Goal: Task Accomplishment & Management: Use online tool/utility

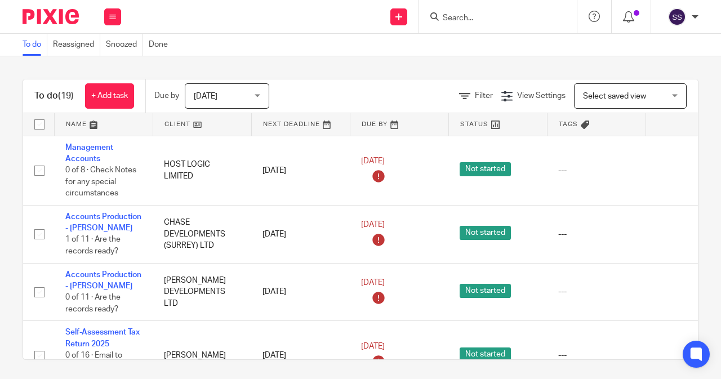
drag, startPoint x: 448, startPoint y: 14, endPoint x: 477, endPoint y: 56, distance: 50.9
click at [448, 14] on input "Search" at bounding box center [491, 19] width 101 height 10
type input "RDP"
click at [493, 45] on link at bounding box center [514, 43] width 150 height 17
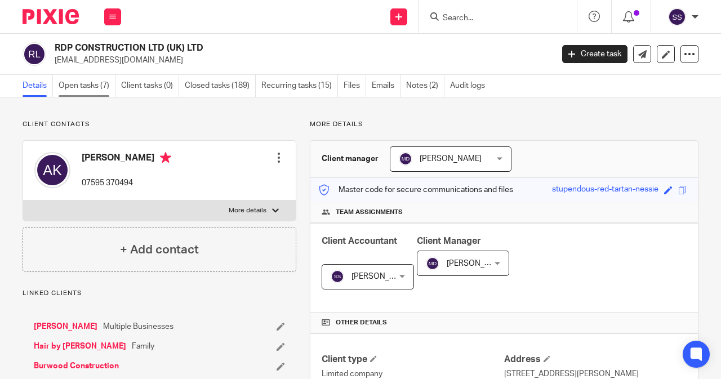
click at [98, 86] on link "Open tasks (7)" at bounding box center [87, 86] width 57 height 22
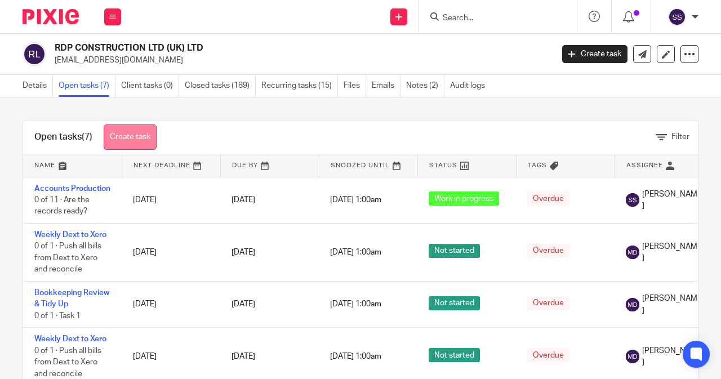
click at [140, 137] on link "Create task" at bounding box center [130, 136] width 53 height 25
click at [459, 20] on input "Search" at bounding box center [491, 19] width 101 height 10
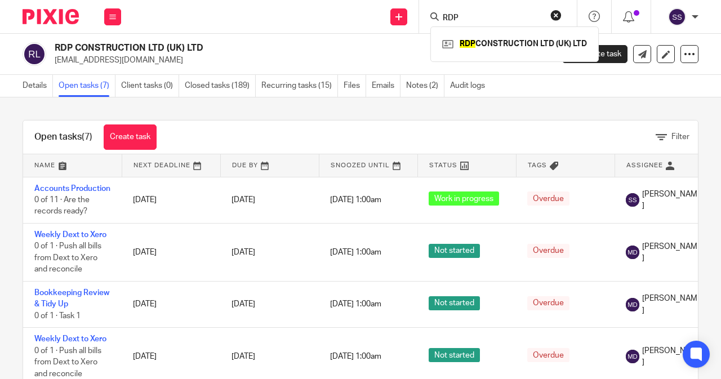
type input "RDP"
click at [477, 34] on div "RDP CONSTRUCTION LTD (UK) LTD" at bounding box center [514, 43] width 168 height 35
click at [477, 38] on link at bounding box center [514, 43] width 150 height 17
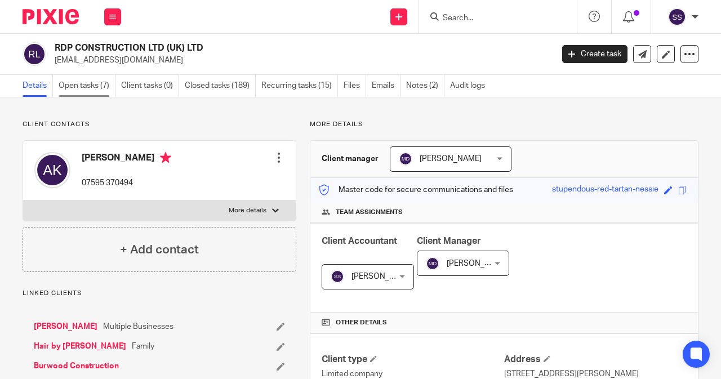
click at [95, 92] on link "Open tasks (7)" at bounding box center [87, 86] width 57 height 22
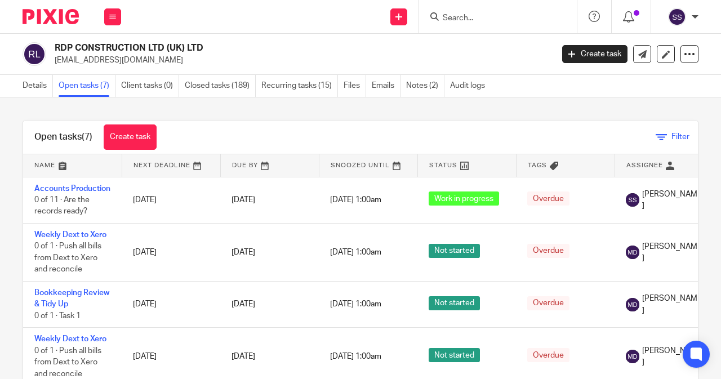
click at [655, 136] on link "Filter" at bounding box center [672, 137] width 34 height 8
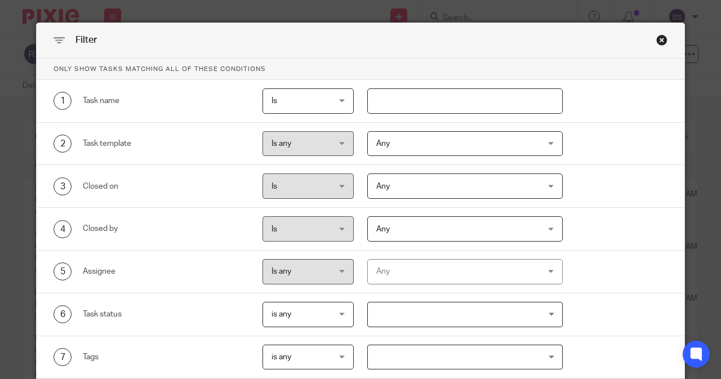
click at [413, 146] on span "Any" at bounding box center [450, 144] width 149 height 24
click at [443, 99] on input "text" at bounding box center [465, 100] width 196 height 25
type input "B"
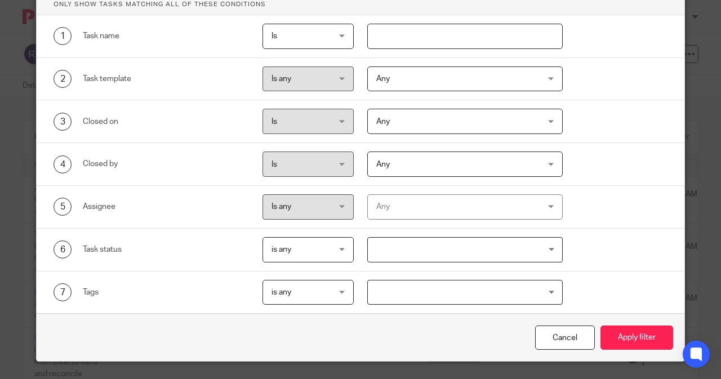
scroll to position [68, 0]
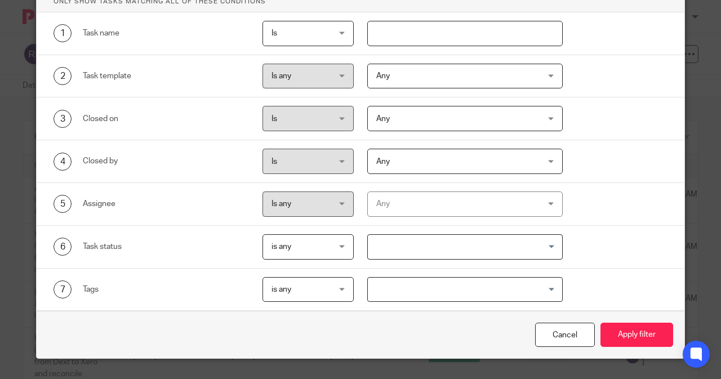
click at [384, 195] on div "Any" at bounding box center [450, 204] width 149 height 24
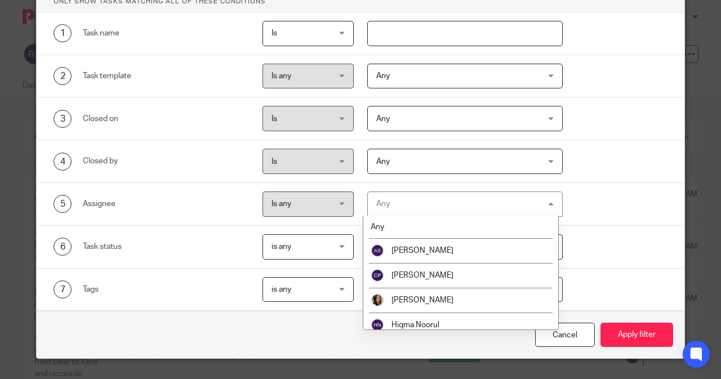
click at [402, 163] on span "Any" at bounding box center [450, 161] width 149 height 24
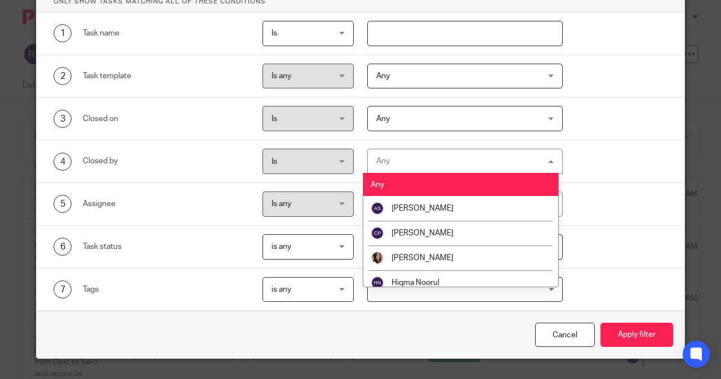
click at [395, 128] on span "Any" at bounding box center [450, 118] width 149 height 24
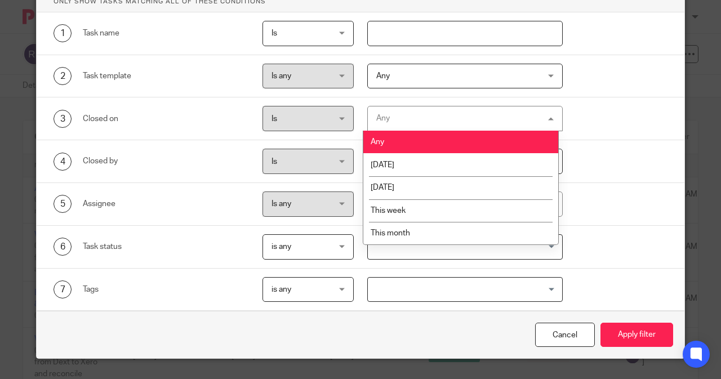
click at [391, 83] on span "Any" at bounding box center [450, 76] width 149 height 24
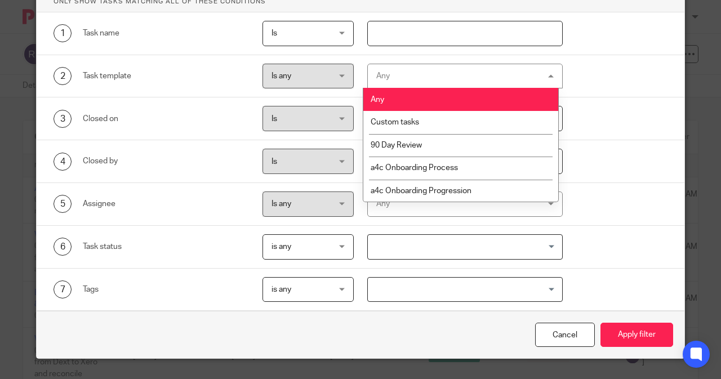
click at [411, 32] on input "text" at bounding box center [465, 33] width 196 height 25
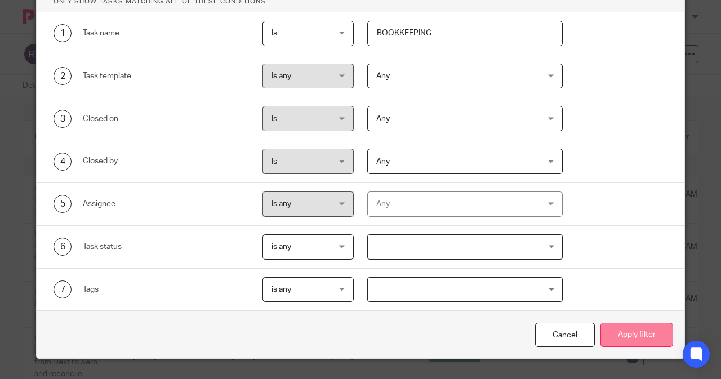
type input "BOOKKEEPING"
click at [642, 332] on button "Apply filter" at bounding box center [636, 335] width 73 height 24
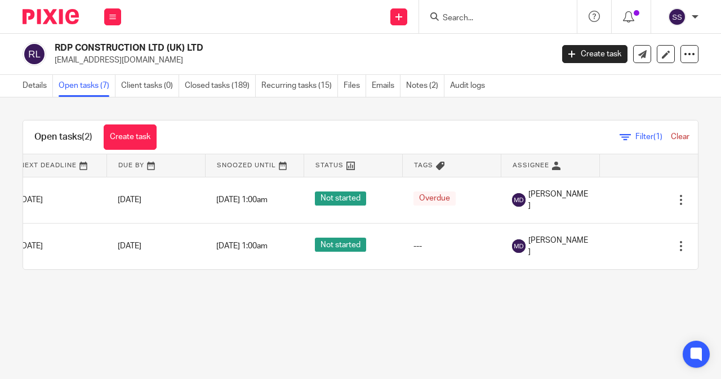
scroll to position [0, 131]
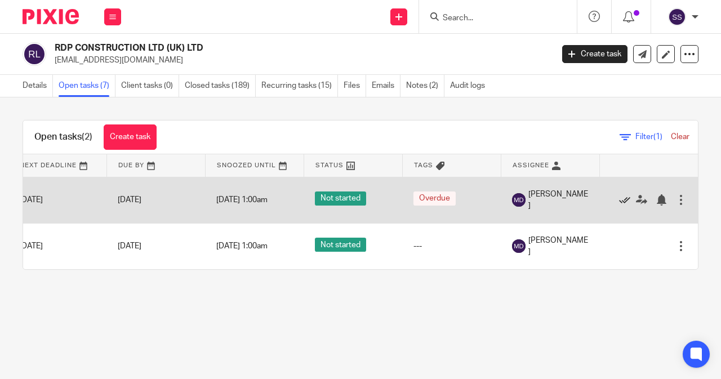
click at [619, 201] on icon at bounding box center [624, 199] width 11 height 11
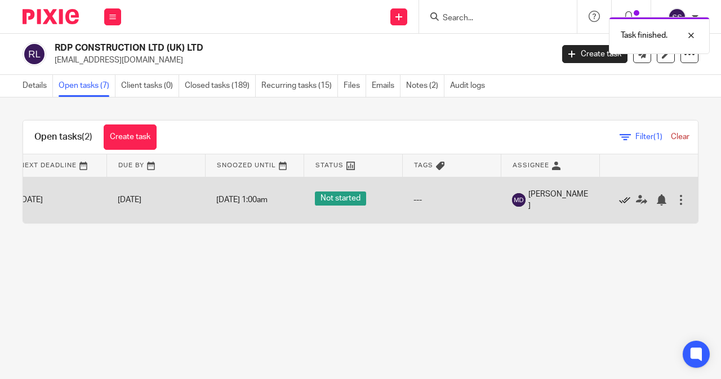
click at [619, 200] on icon at bounding box center [624, 199] width 11 height 11
